Goal: Check status

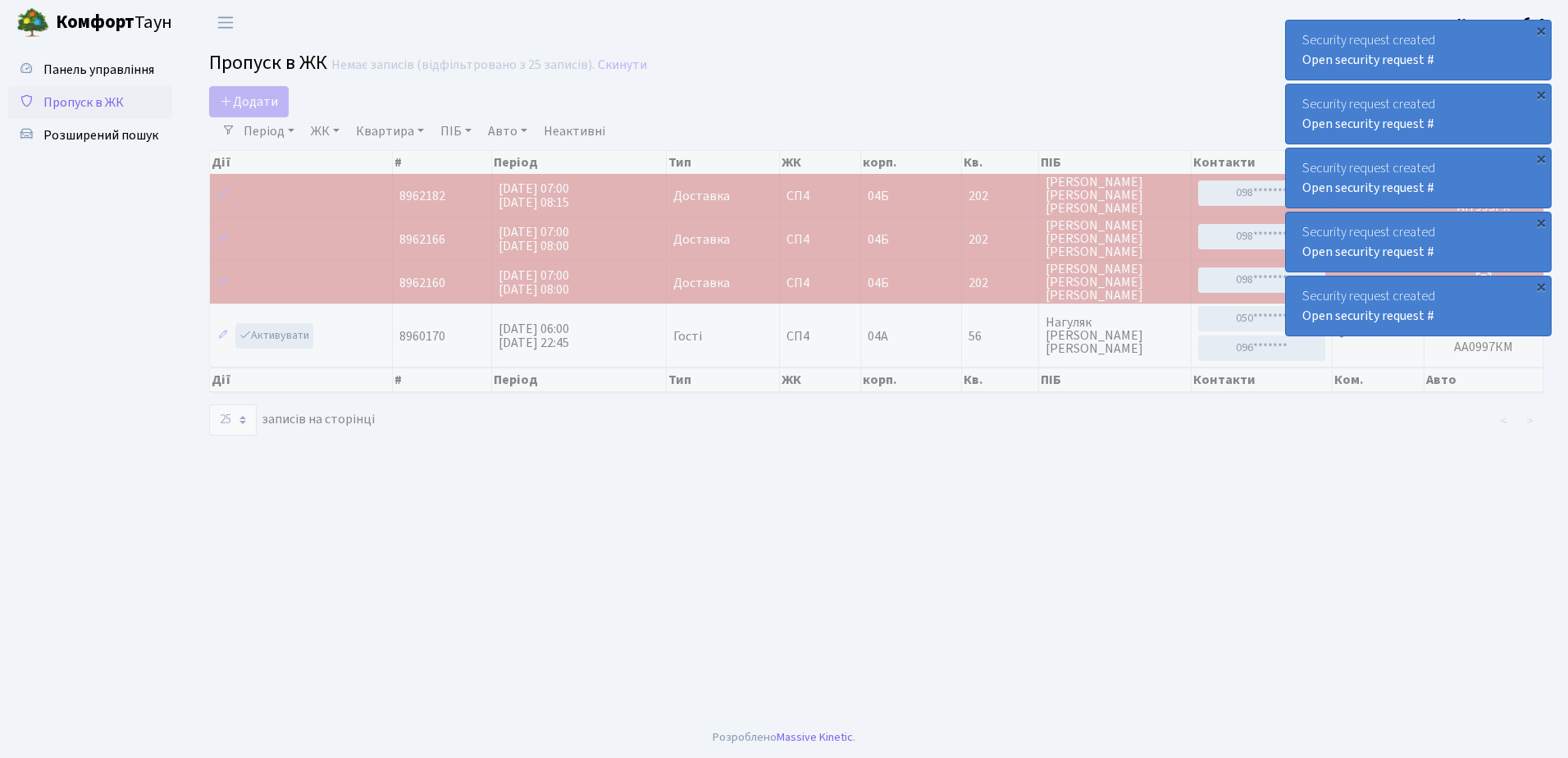
select select "25"
click at [1302, 43] on div "Security request created Open security request #" at bounding box center [1418, 50] width 265 height 59
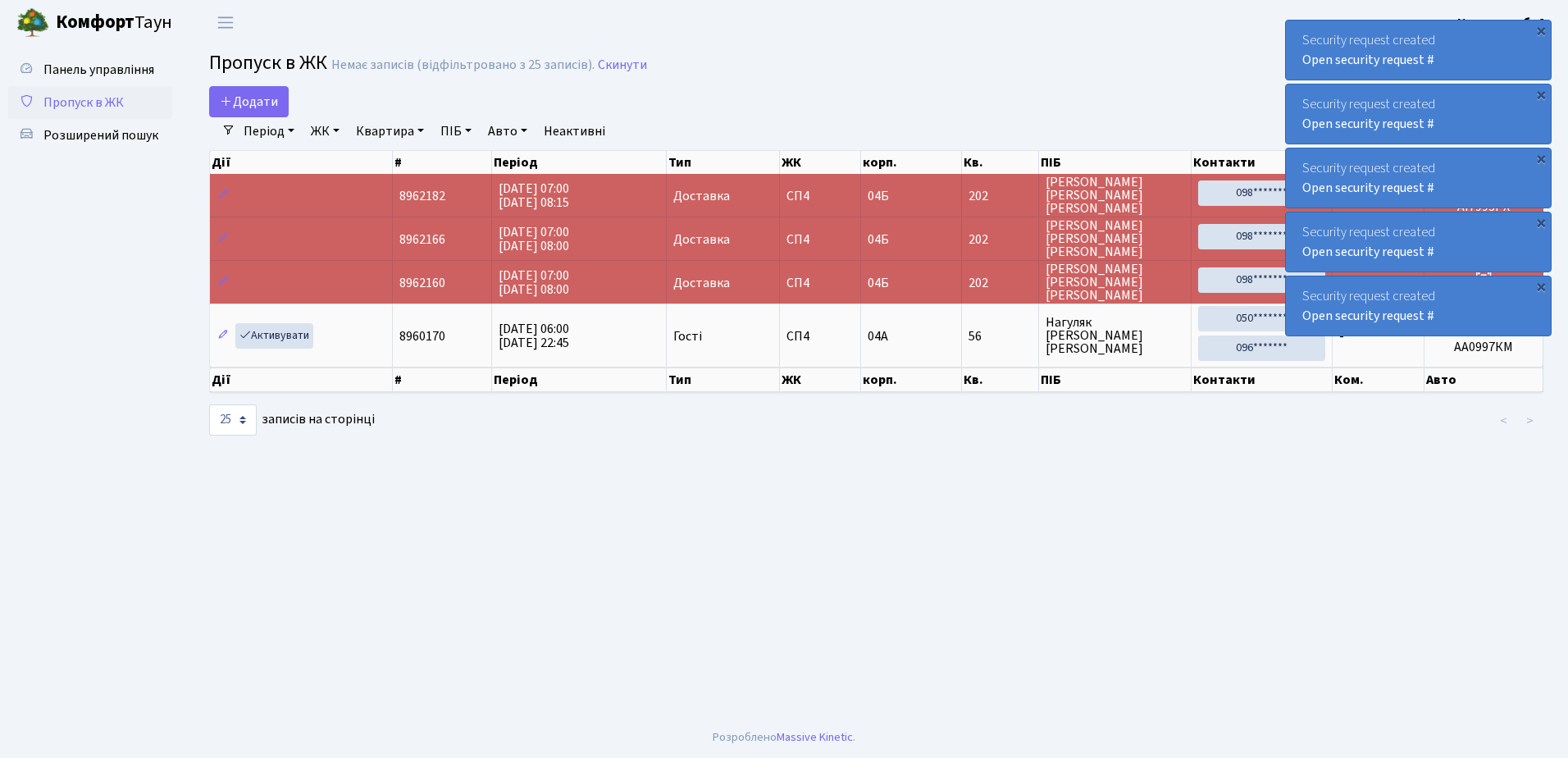
click at [1300, 39] on div "Security request created Open security request #" at bounding box center [1418, 50] width 265 height 59
click at [1292, 33] on div "Security request created Open security request #" at bounding box center [1418, 50] width 265 height 59
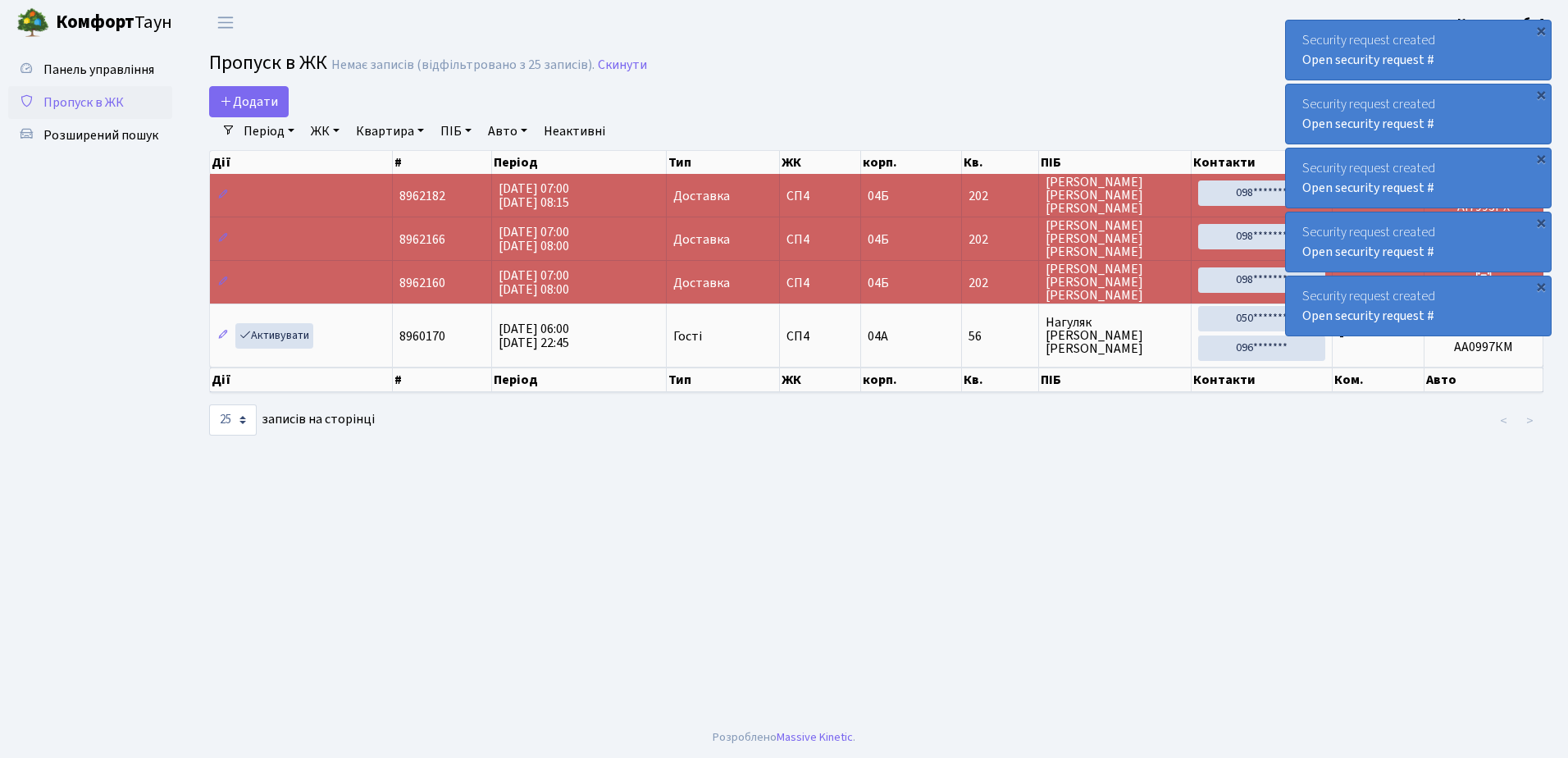
click at [1292, 33] on div "Security request created Open security request #" at bounding box center [1418, 50] width 265 height 59
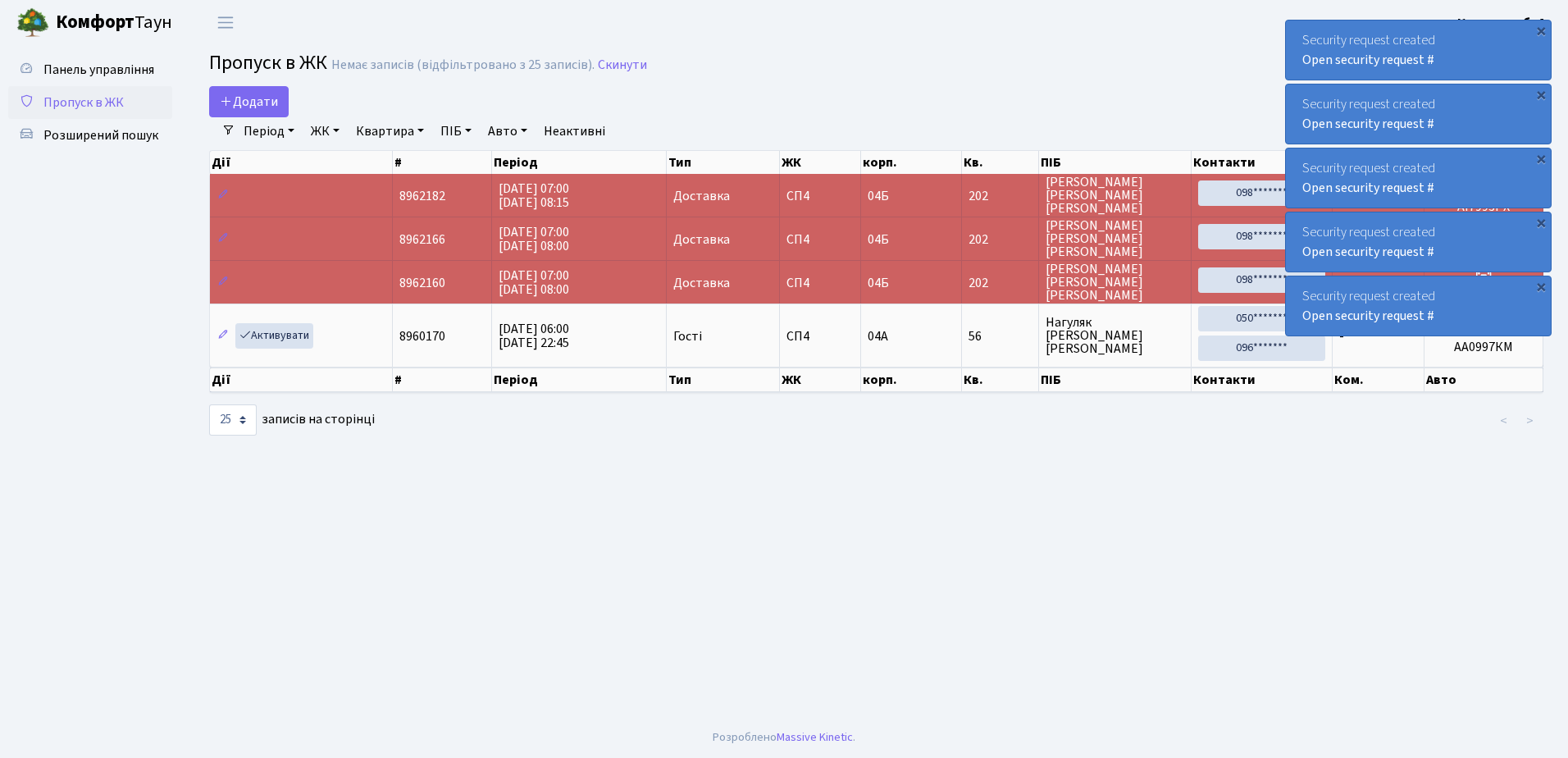
click at [1292, 33] on div "Security request created Open security request #" at bounding box center [1418, 50] width 265 height 59
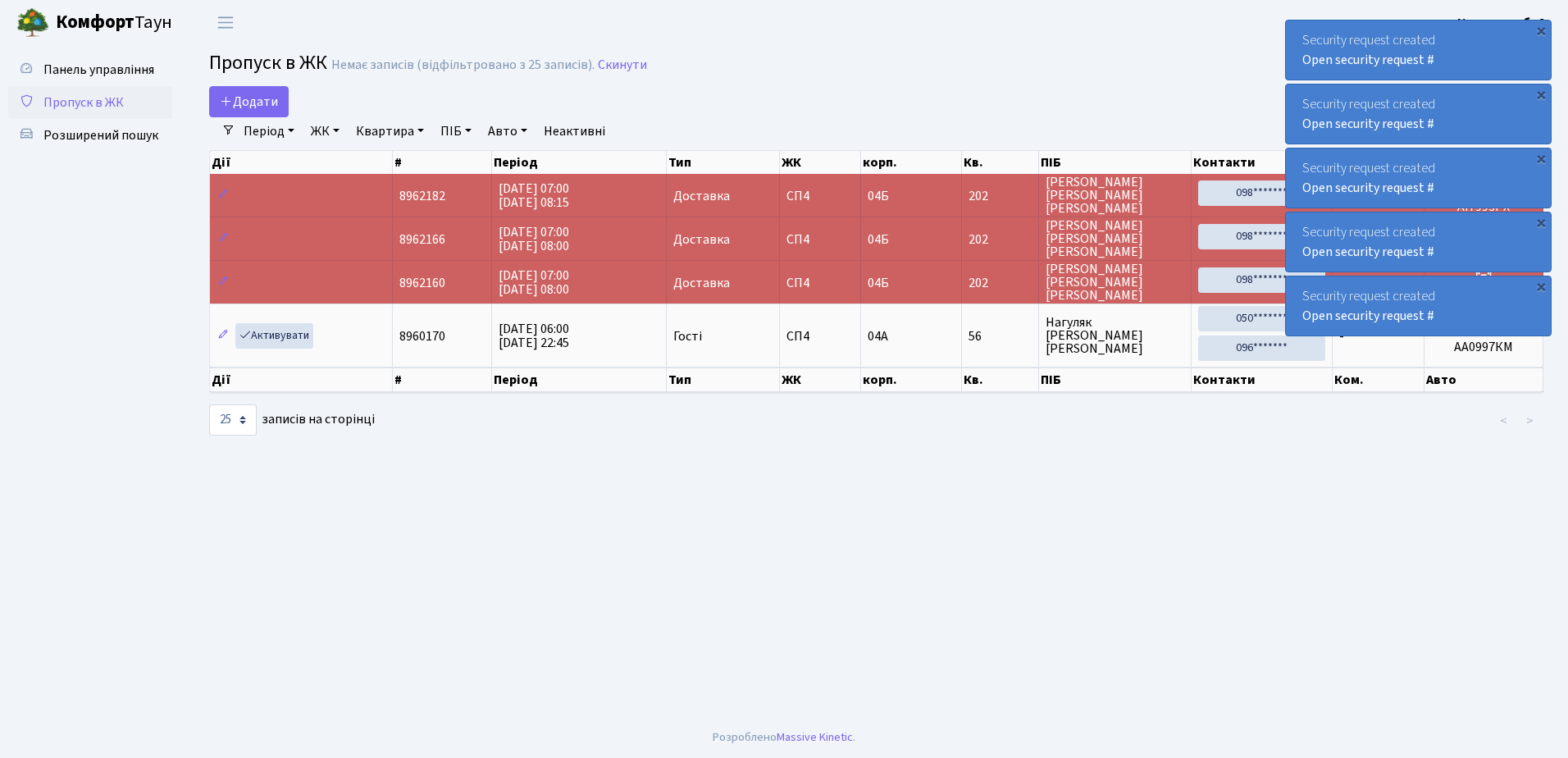
click at [1292, 33] on div "Security request created Open security request #" at bounding box center [1418, 50] width 265 height 59
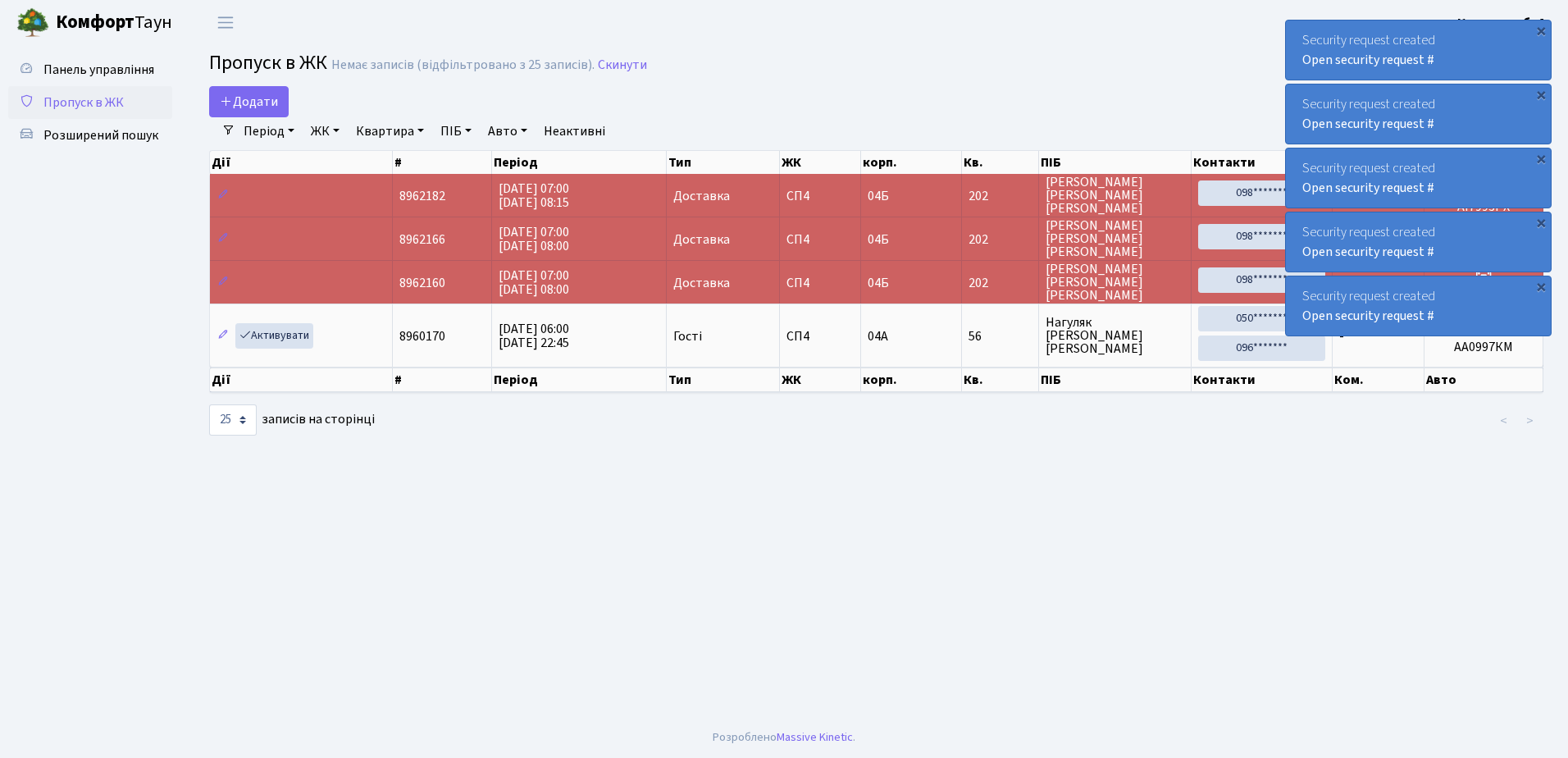
click at [1292, 33] on div "Security request created Open security request #" at bounding box center [1418, 50] width 265 height 59
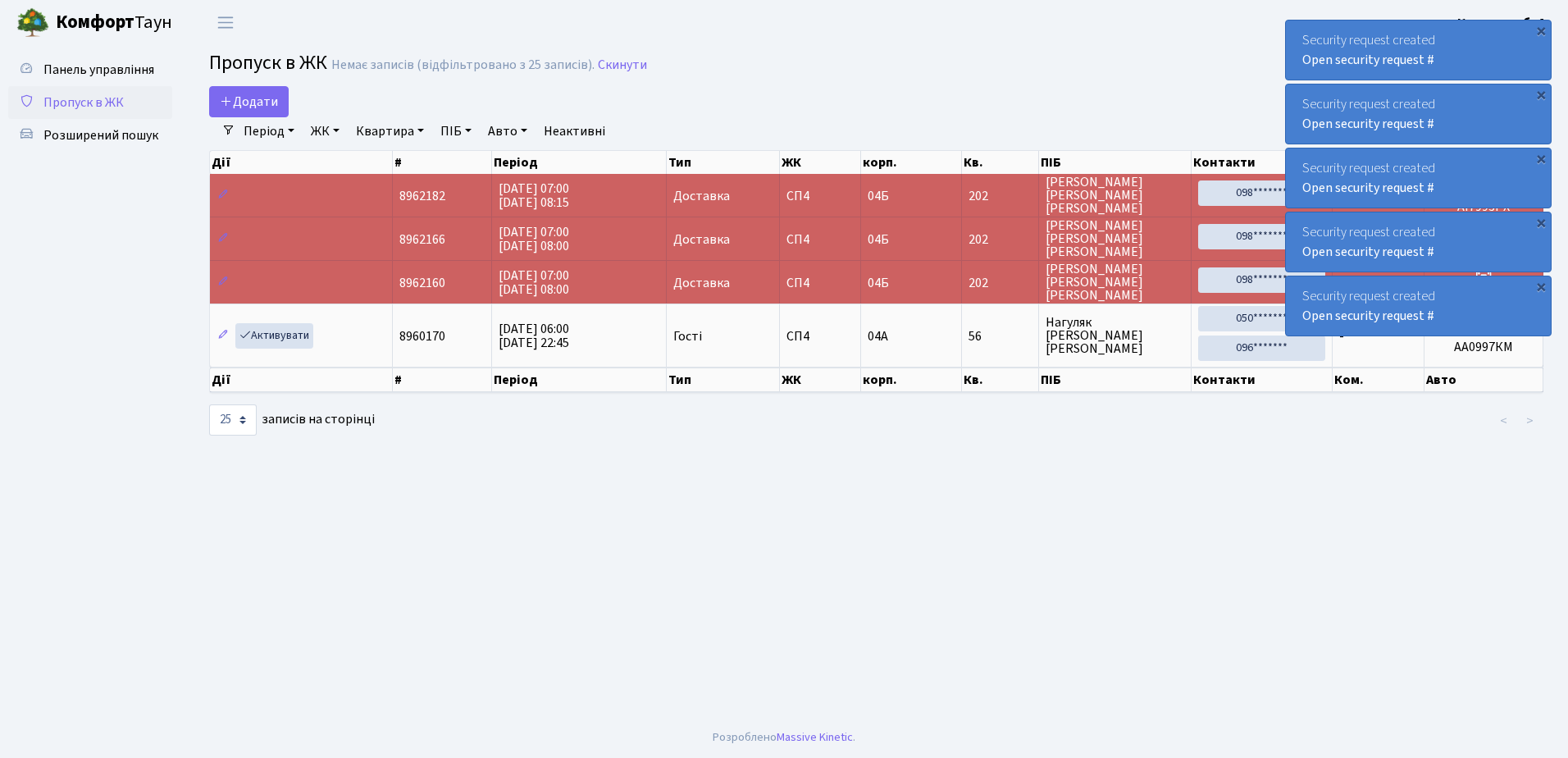
click at [1292, 33] on div "Security request created Open security request #" at bounding box center [1418, 50] width 265 height 59
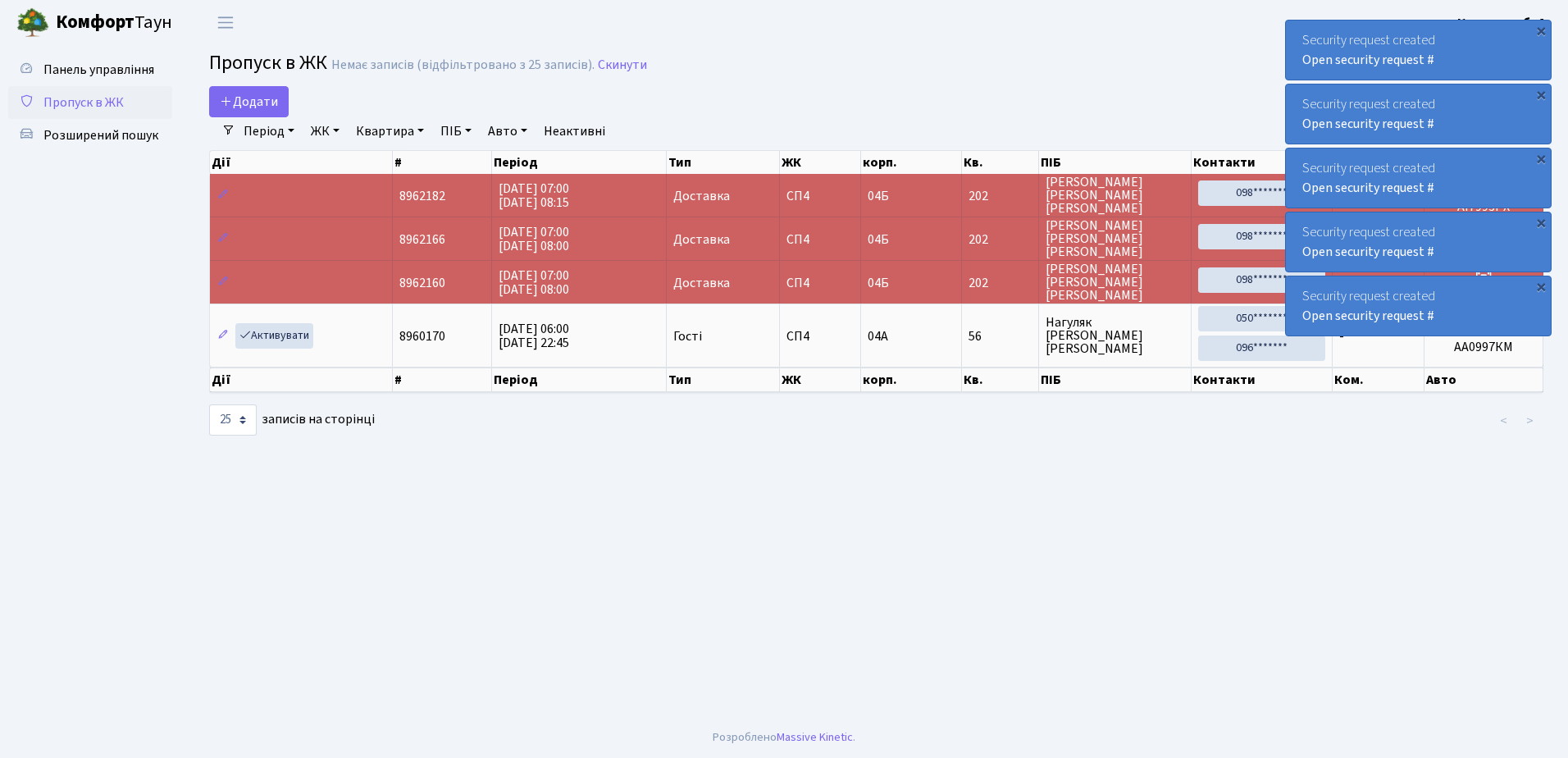
click at [1292, 33] on div "Security request created Open security request #" at bounding box center [1418, 50] width 265 height 59
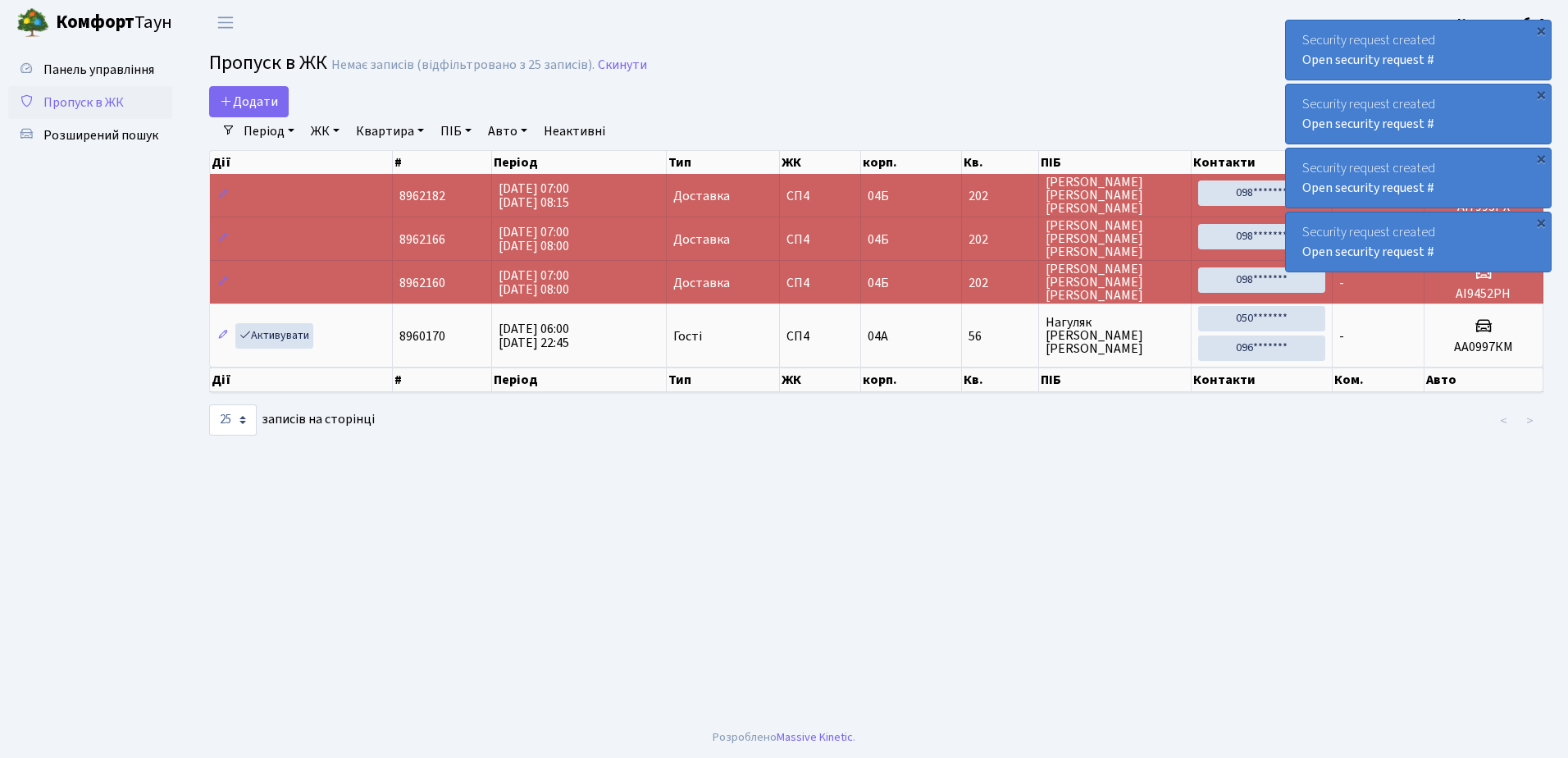
click at [1292, 33] on div "Security request created Open security request #" at bounding box center [1418, 50] width 265 height 59
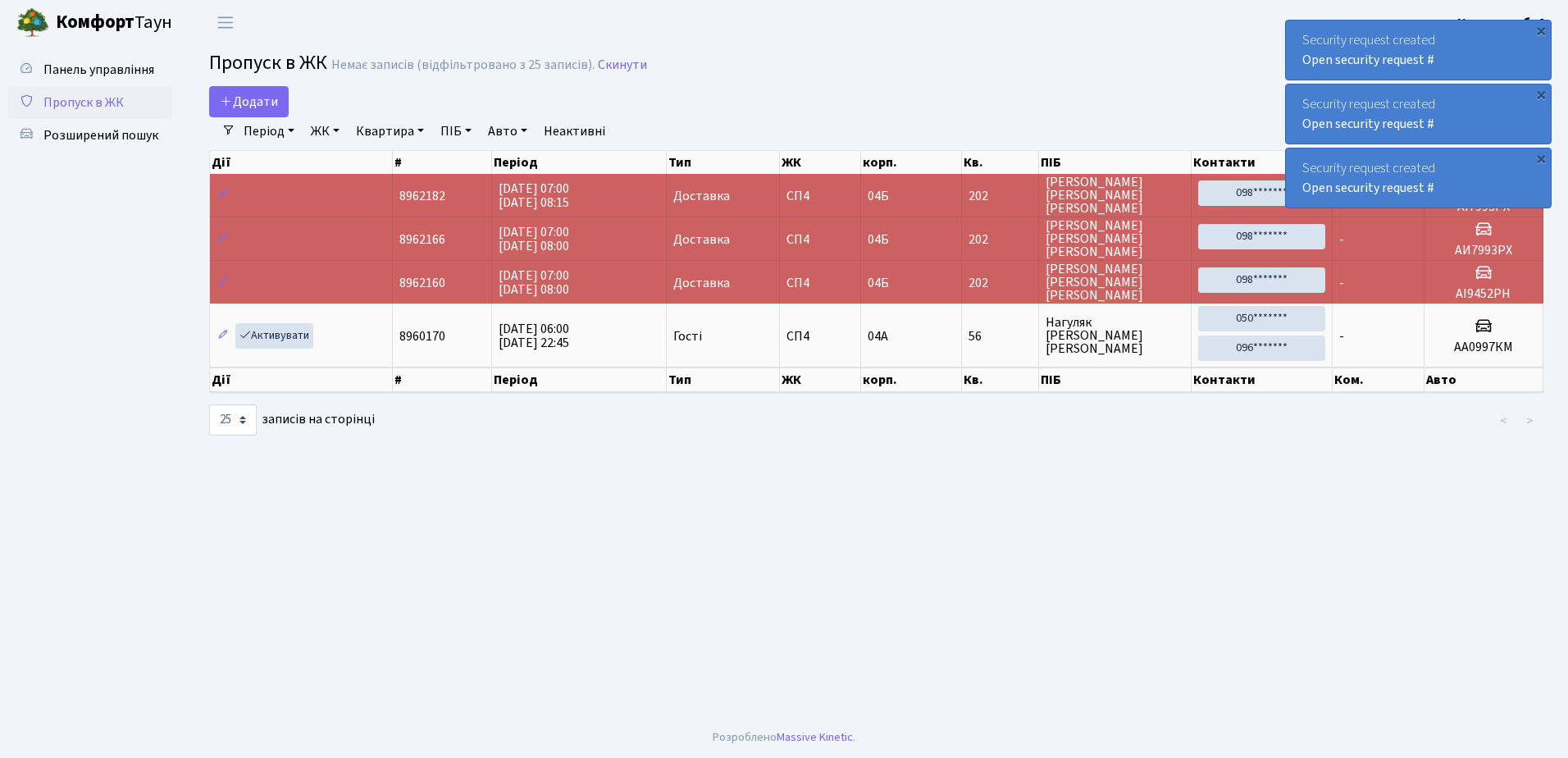
click at [1292, 33] on div "Security request created Open security request #" at bounding box center [1418, 50] width 265 height 59
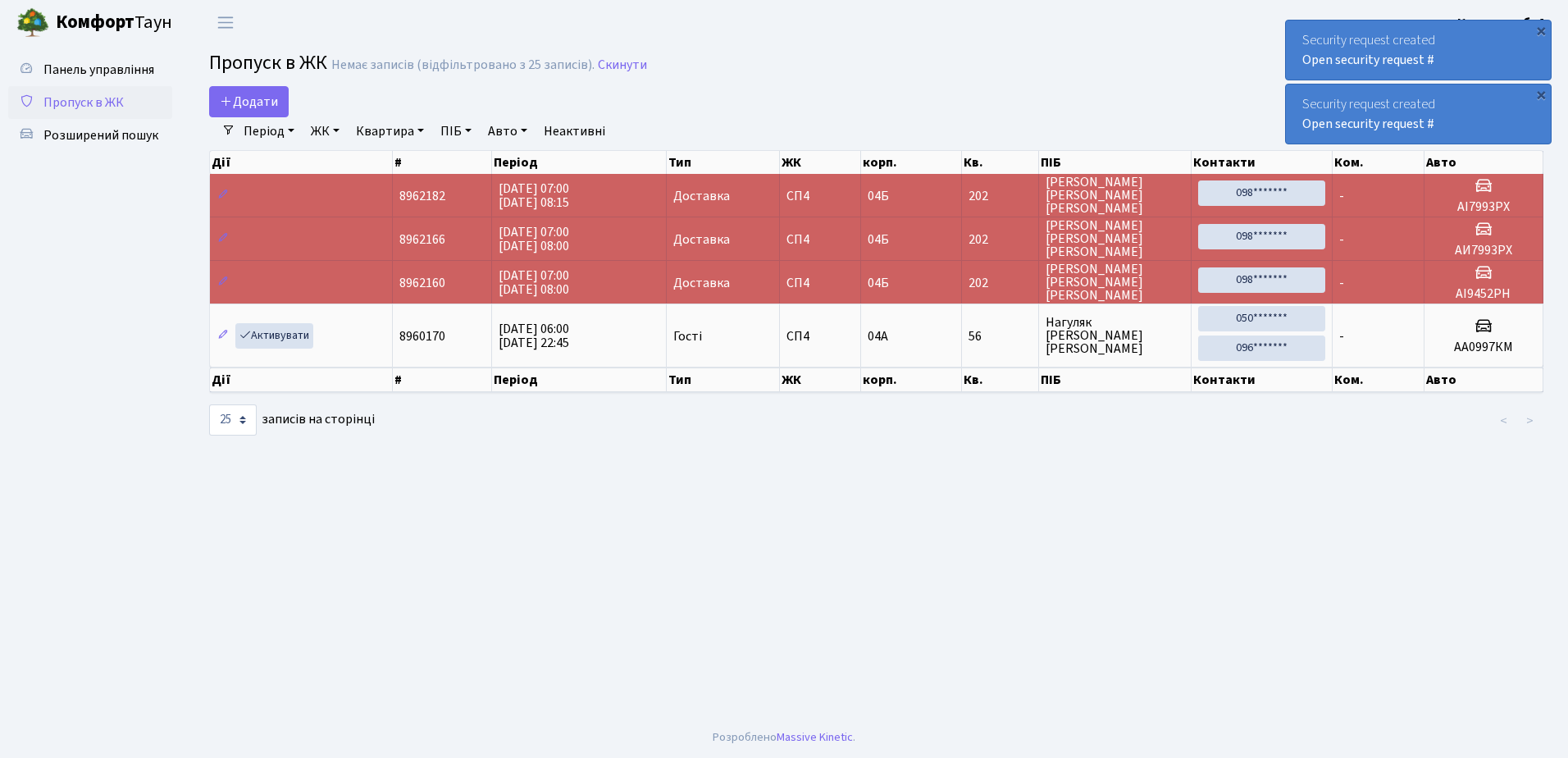
click at [1292, 33] on div "Security request created Open security request #" at bounding box center [1418, 50] width 265 height 59
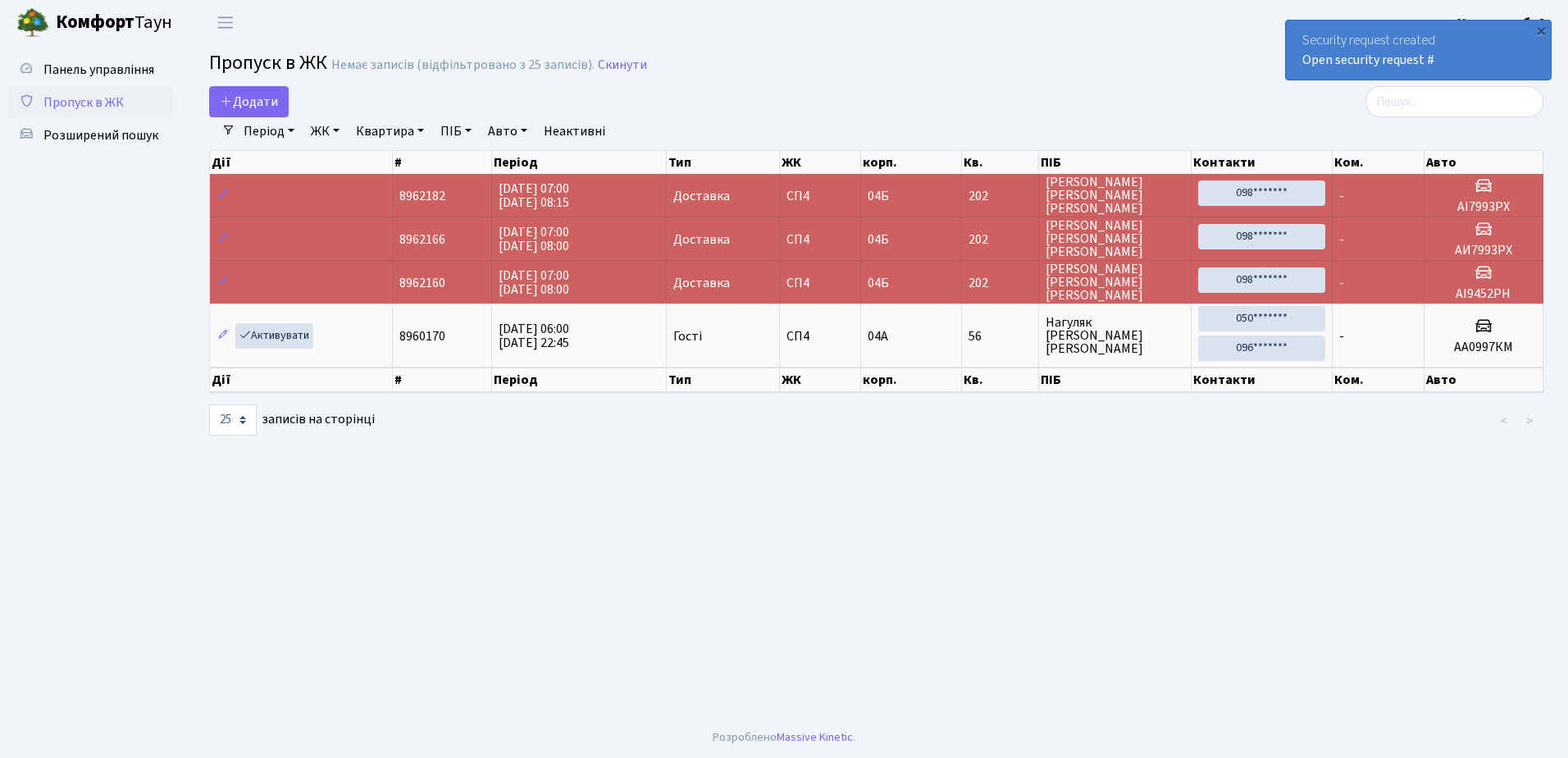
click at [1292, 33] on div "Security request created Open security request #" at bounding box center [1418, 50] width 265 height 59
